Goal: Transaction & Acquisition: Purchase product/service

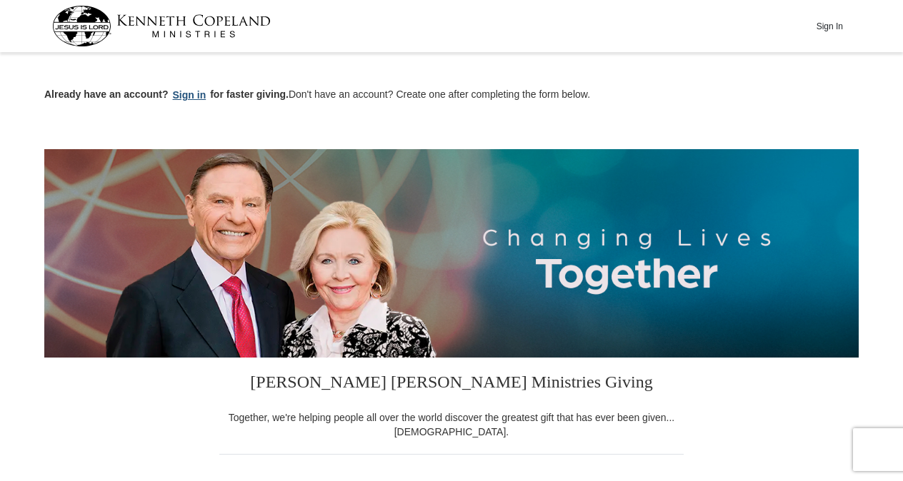
click at [186, 89] on button "Sign in" at bounding box center [190, 95] width 42 height 16
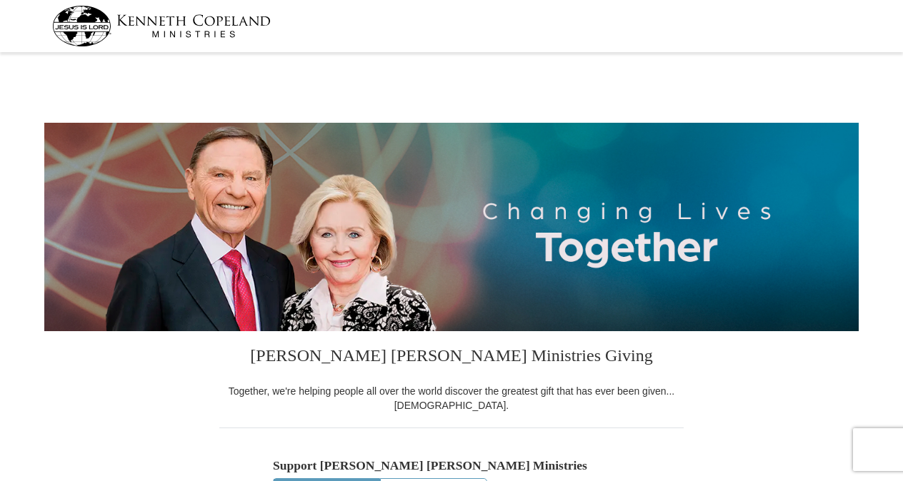
select select "NC"
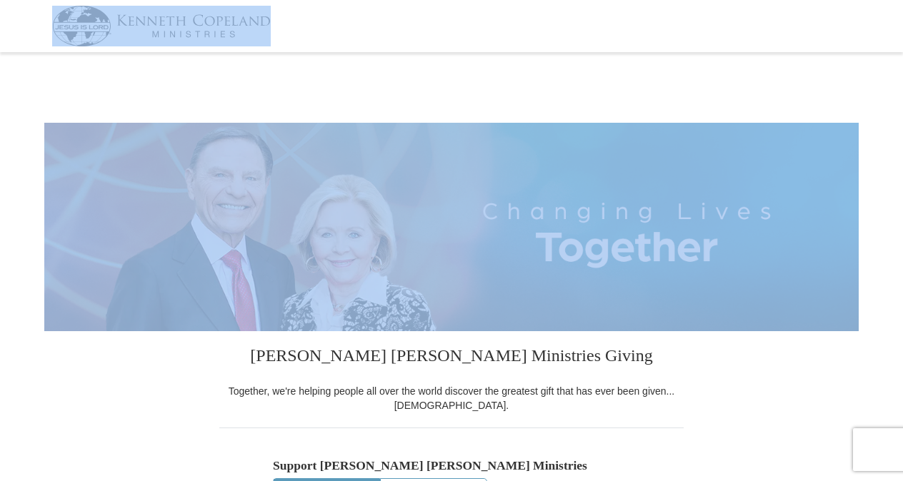
drag, startPoint x: 901, startPoint y: 50, endPoint x: 896, endPoint y: 123, distance: 73.1
drag, startPoint x: 896, startPoint y: 123, endPoint x: 793, endPoint y: 92, distance: 107.3
click at [793, 92] on div at bounding box center [451, 97] width 814 height 21
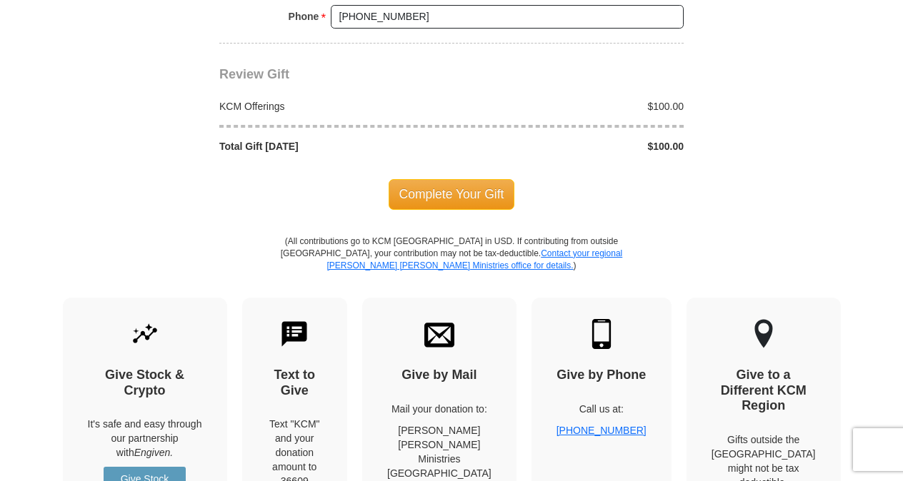
scroll to position [1303, 0]
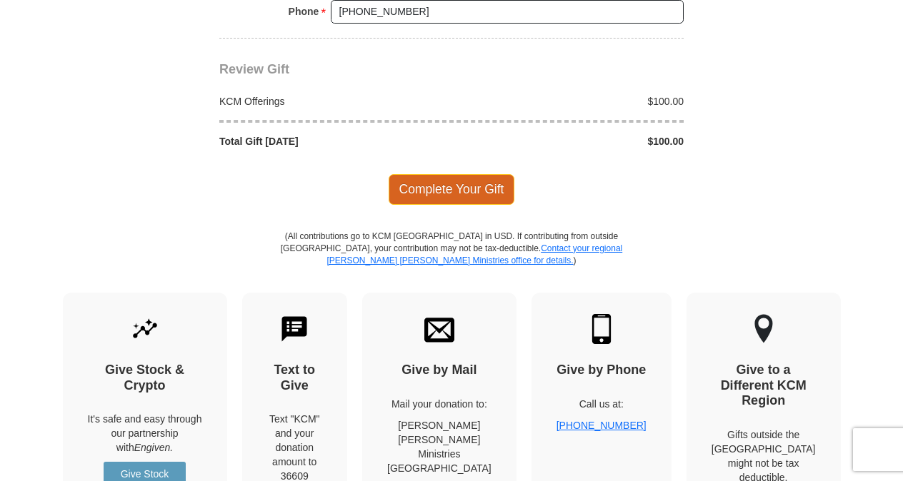
click at [494, 184] on span "Complete Your Gift" at bounding box center [452, 189] width 126 height 30
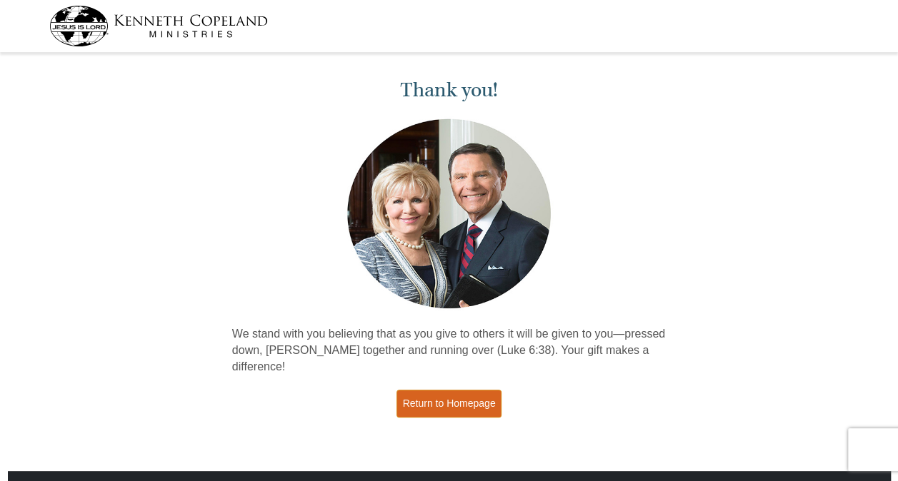
click at [460, 390] on link "Return to Homepage" at bounding box center [449, 404] width 106 height 28
